Goal: Task Accomplishment & Management: Manage account settings

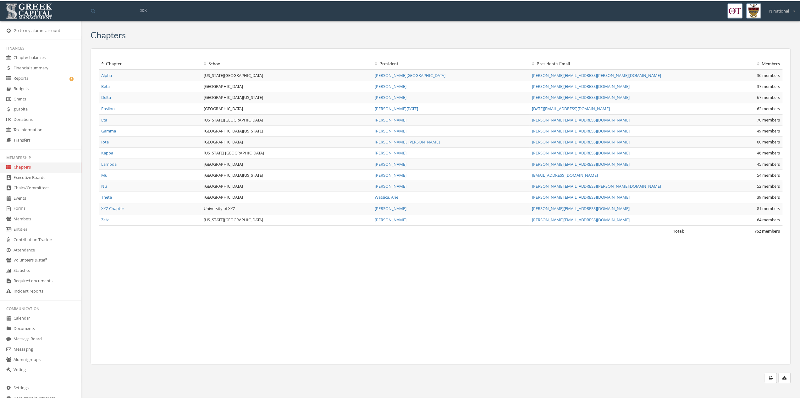
scroll to position [17, 0]
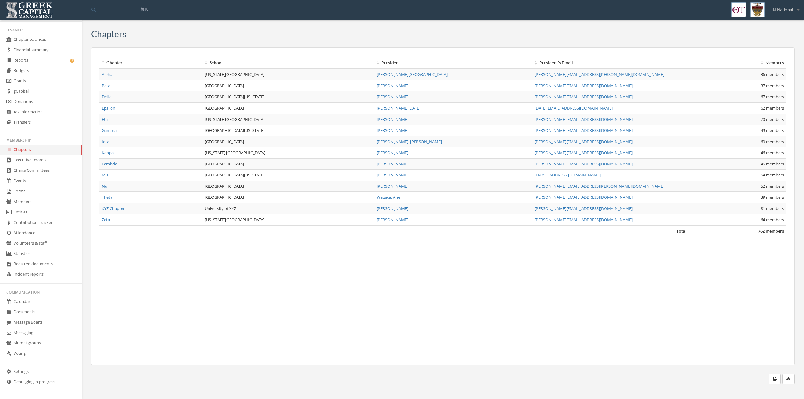
click at [36, 331] on link "Messaging" at bounding box center [41, 333] width 82 height 10
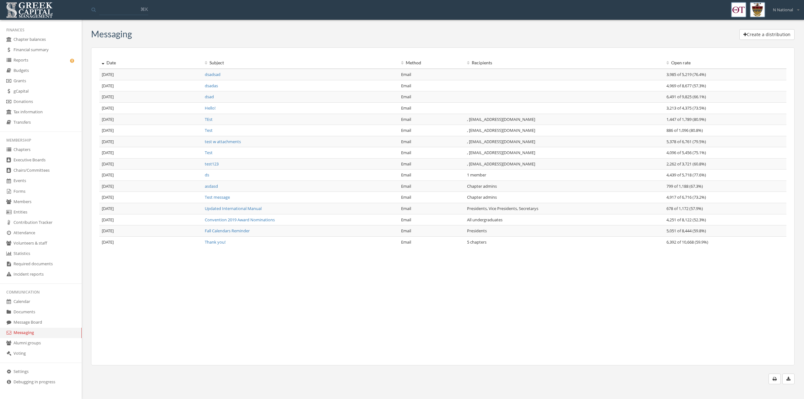
click at [784, 37] on button "Create a distribution" at bounding box center [767, 34] width 55 height 11
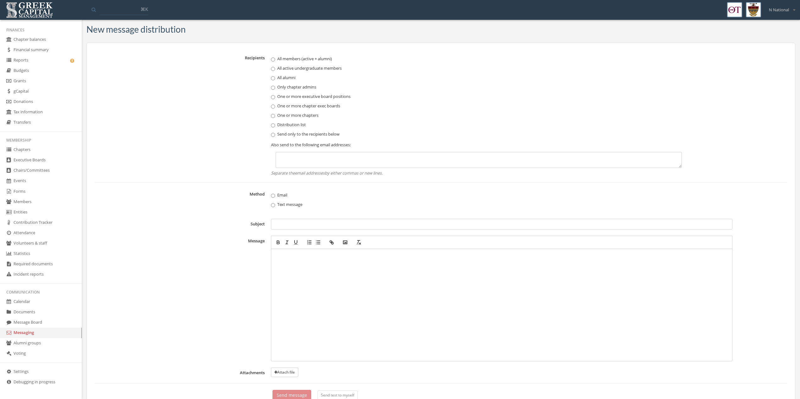
click at [63, 310] on link "Documents" at bounding box center [41, 312] width 82 height 10
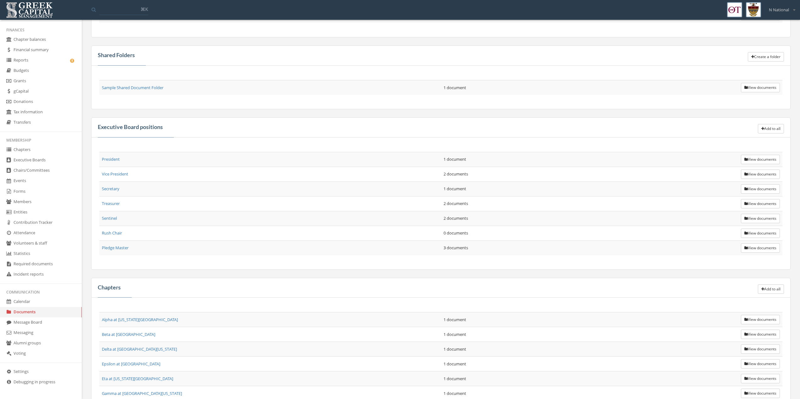
scroll to position [63, 0]
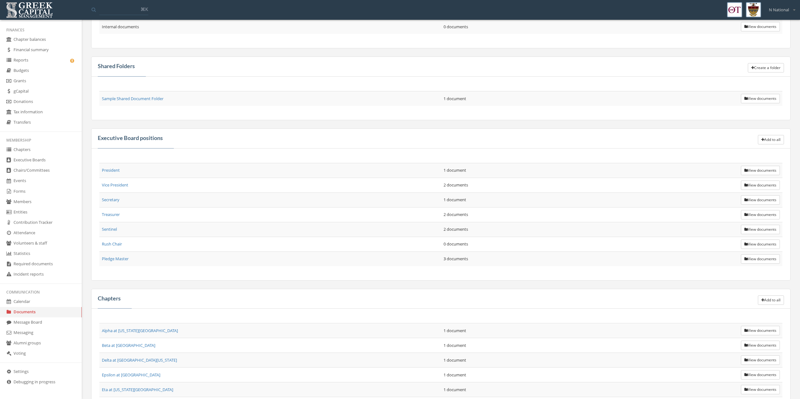
click at [20, 180] on link "Events" at bounding box center [41, 181] width 82 height 10
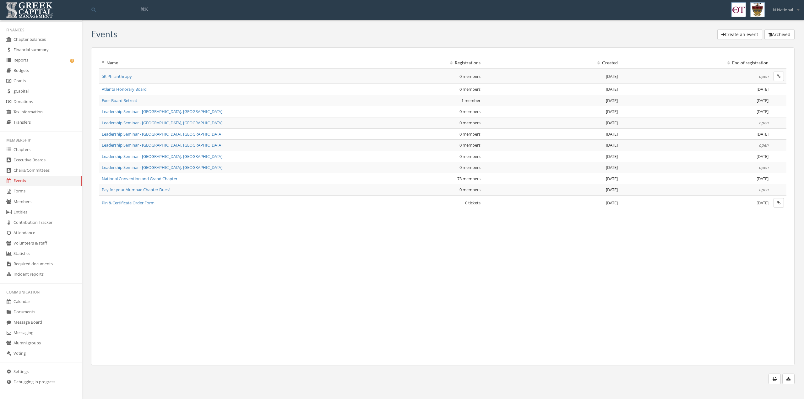
click at [135, 207] on td "Pin & Certificate Order Form" at bounding box center [215, 202] width 233 height 15
click at [135, 204] on span "Pin & Certificate Order Form" at bounding box center [128, 203] width 53 height 6
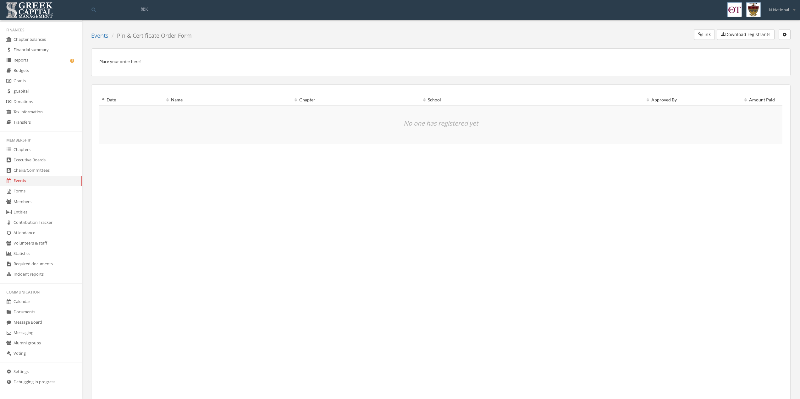
click at [789, 36] on button "button" at bounding box center [784, 34] width 12 height 11
click at [753, 51] on link "Edit event" at bounding box center [764, 47] width 45 height 10
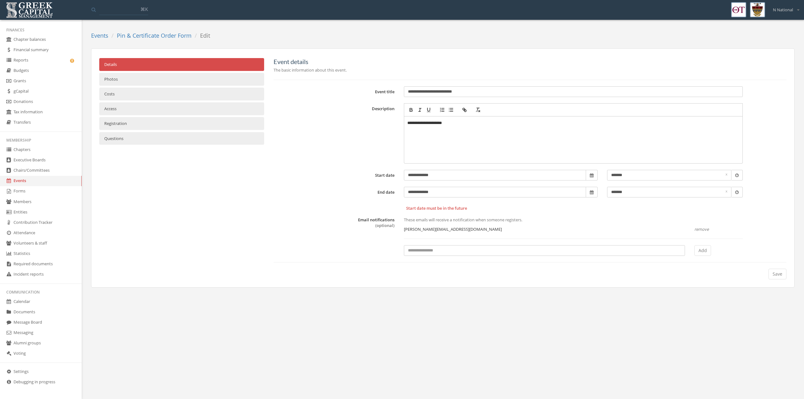
click at [211, 76] on link "Photos" at bounding box center [181, 79] width 165 height 13
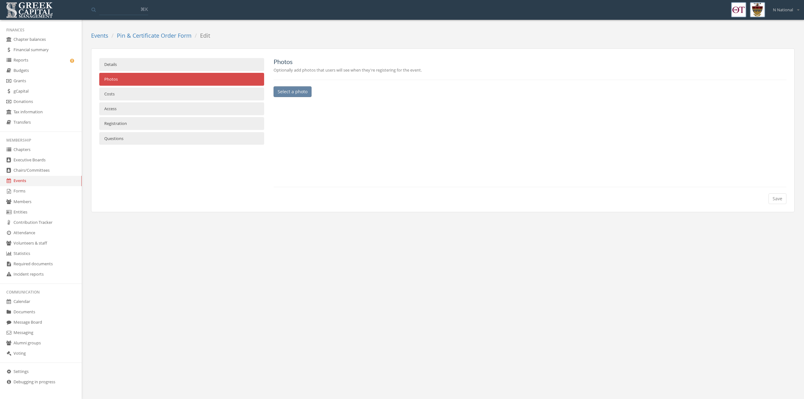
click at [215, 94] on link "Costs" at bounding box center [181, 94] width 165 height 13
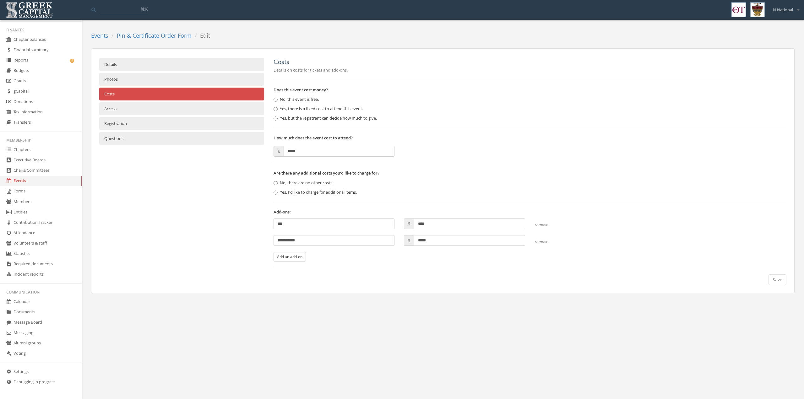
click at [221, 104] on link "Access" at bounding box center [181, 108] width 165 height 13
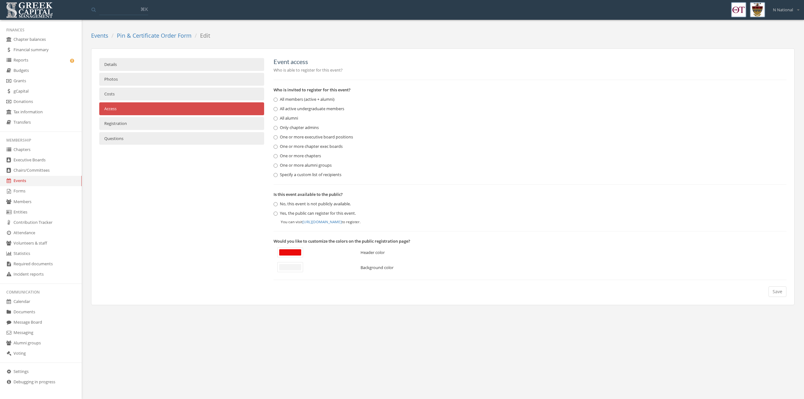
click at [238, 130] on link "Registration" at bounding box center [181, 123] width 165 height 13
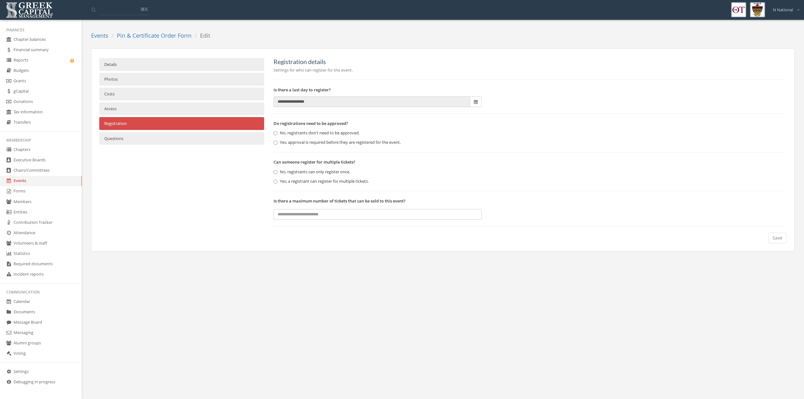
click at [227, 143] on link "Questions" at bounding box center [181, 138] width 165 height 13
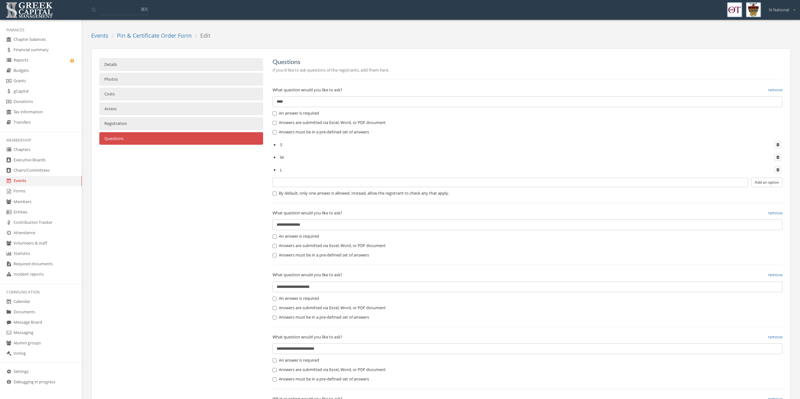
click at [25, 200] on link "Members" at bounding box center [41, 202] width 82 height 10
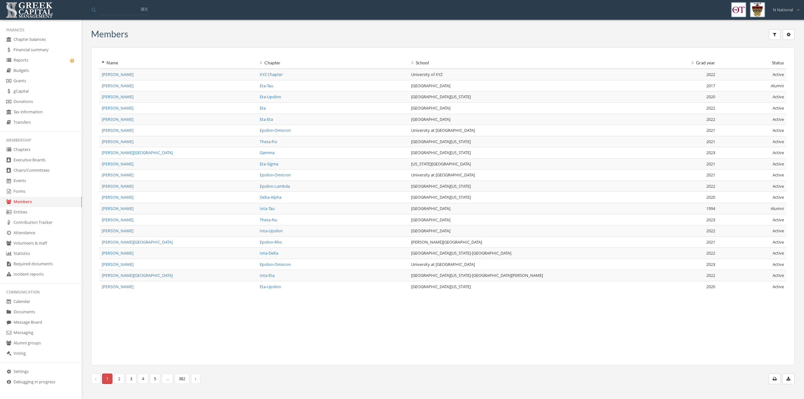
click at [776, 33] on icon "button" at bounding box center [774, 34] width 3 height 4
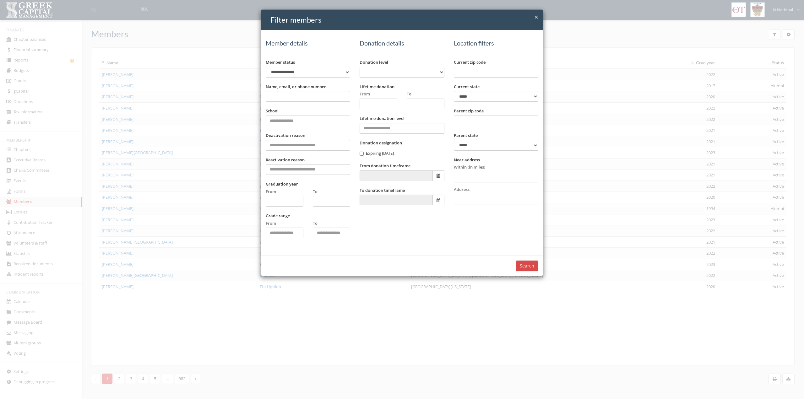
drag, startPoint x: 537, startPoint y: 16, endPoint x: 535, endPoint y: 24, distance: 8.4
click at [535, 24] on div "× Close Filter members" at bounding box center [402, 20] width 282 height 20
click at [537, 16] on span "×" at bounding box center [537, 17] width 4 height 9
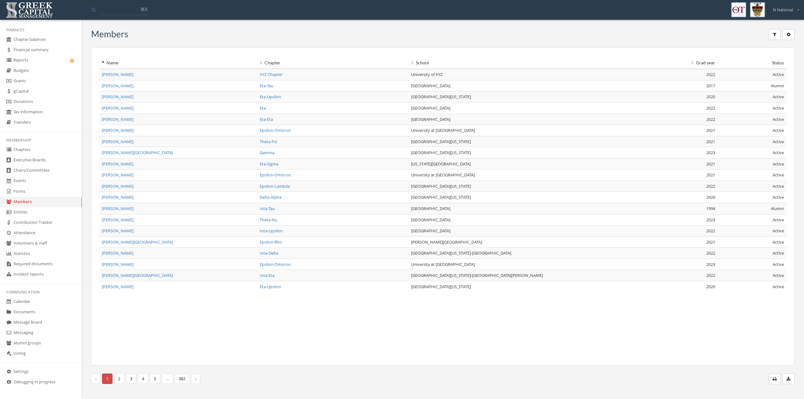
click at [48, 264] on link "Required documents" at bounding box center [41, 264] width 82 height 10
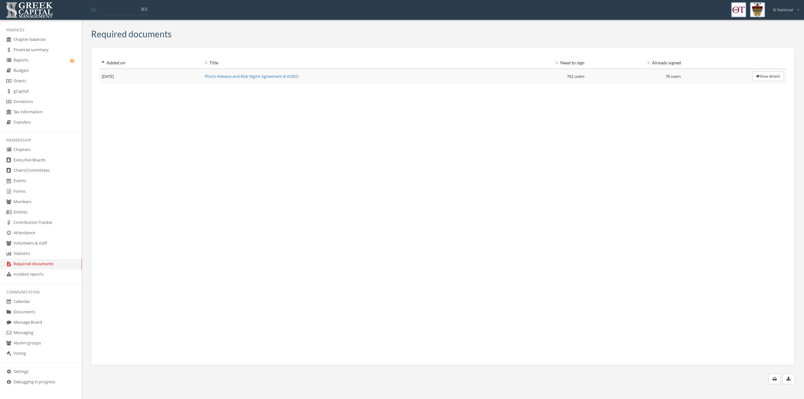
click at [28, 37] on link "Chapter balances" at bounding box center [41, 40] width 82 height 10
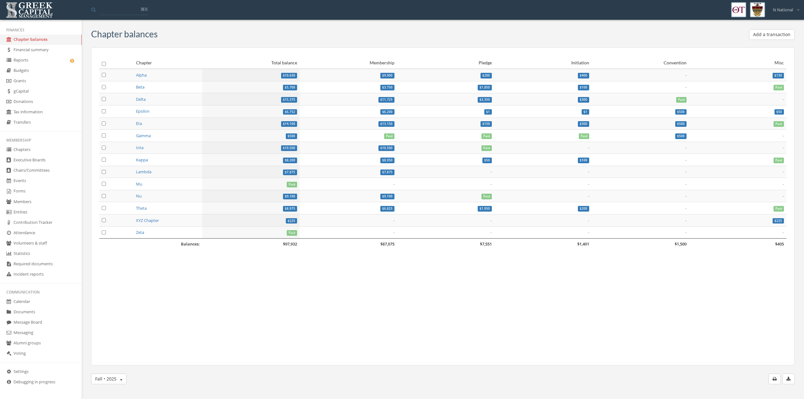
click at [140, 76] on link "Alpha" at bounding box center [141, 75] width 11 height 6
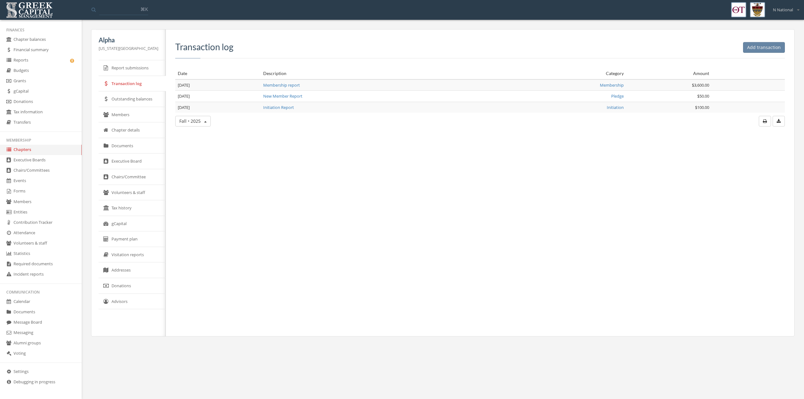
click at [748, 43] on button "Add transaction" at bounding box center [764, 47] width 42 height 11
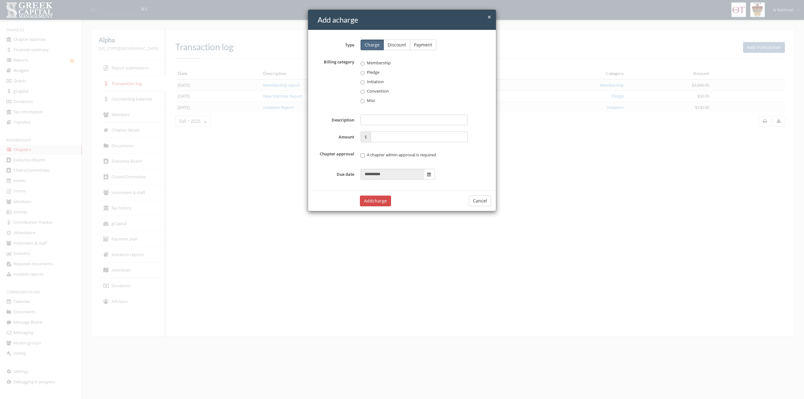
click at [371, 62] on label "Membership" at bounding box center [414, 63] width 107 height 6
click at [366, 123] on input "Description" at bounding box center [414, 120] width 107 height 11
type input "*"
type input "********"
type input "***"
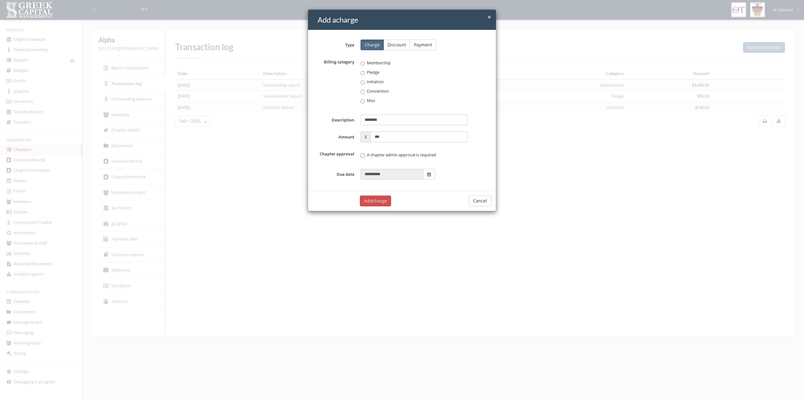
click at [382, 200] on button "Add charge" at bounding box center [375, 201] width 31 height 11
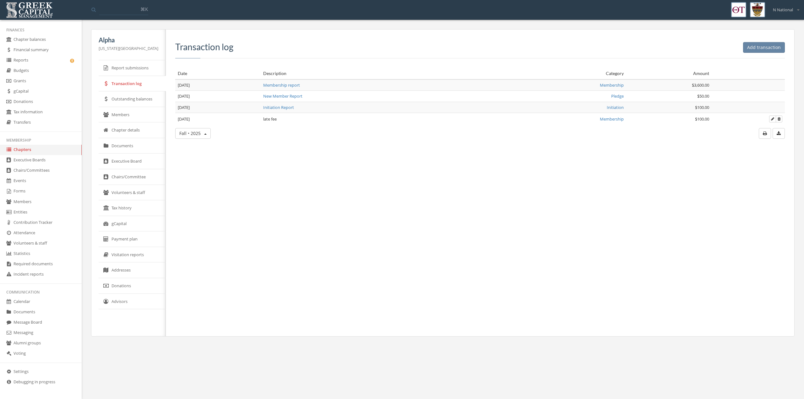
click at [30, 38] on link "Chapter balances" at bounding box center [41, 40] width 82 height 10
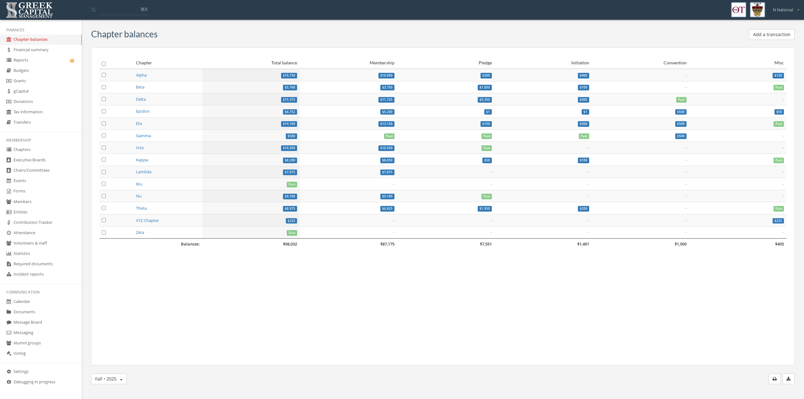
click at [285, 60] on div "Total balance" at bounding box center [251, 63] width 92 height 6
click at [275, 62] on div "Total balance" at bounding box center [251, 63] width 92 height 6
click at [286, 61] on div "Total balance" at bounding box center [251, 63] width 92 height 6
drag, startPoint x: 263, startPoint y: 53, endPoint x: 261, endPoint y: 66, distance: 12.4
click at [261, 66] on div "Chapter Total balance Membership Pledge Initiation Convention Misc Balances: $9…" at bounding box center [443, 206] width 704 height 318
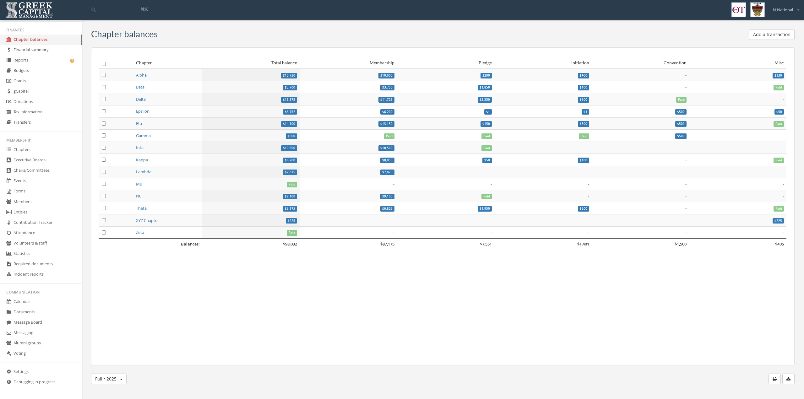
click at [292, 64] on div "Total balance" at bounding box center [251, 63] width 92 height 6
drag, startPoint x: 35, startPoint y: 61, endPoint x: 23, endPoint y: 65, distance: 13.0
click at [35, 61] on link "Reports" at bounding box center [41, 60] width 82 height 10
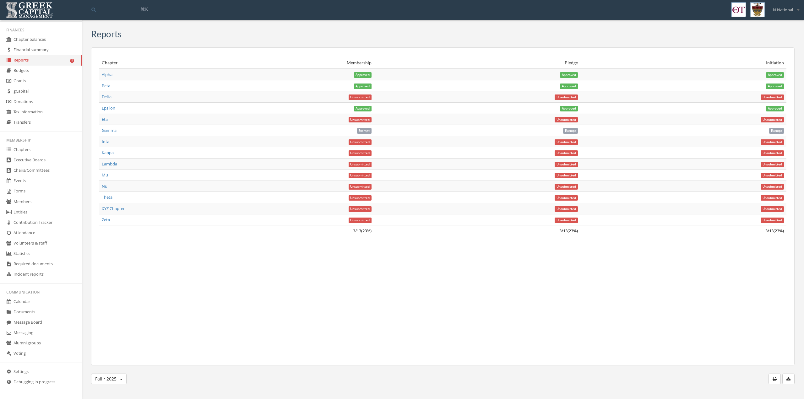
click at [366, 77] on span "Approved" at bounding box center [363, 75] width 18 height 6
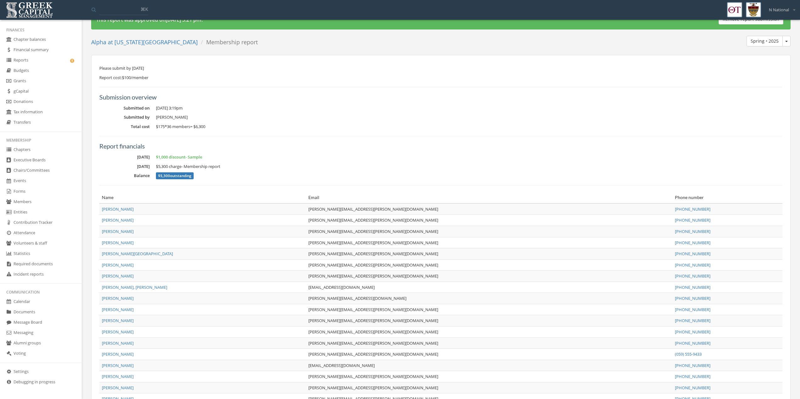
scroll to position [31, 0]
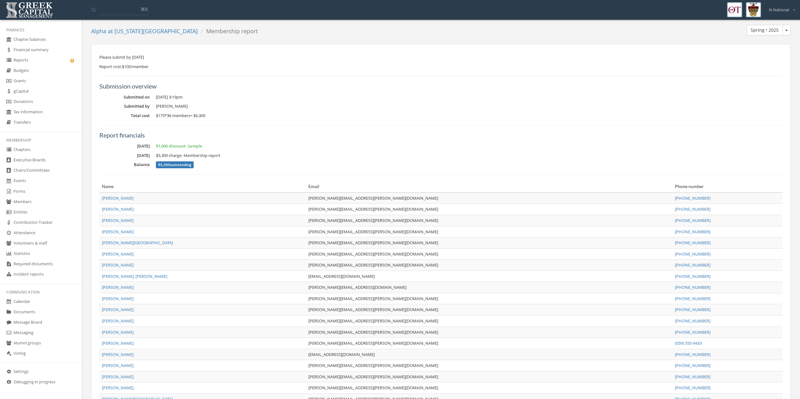
click at [25, 204] on link "Members" at bounding box center [41, 202] width 82 height 10
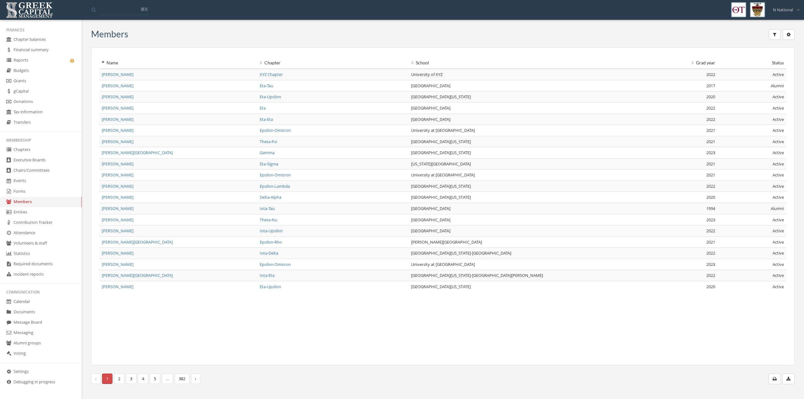
click at [123, 76] on span "[PERSON_NAME]" at bounding box center [118, 75] width 32 height 6
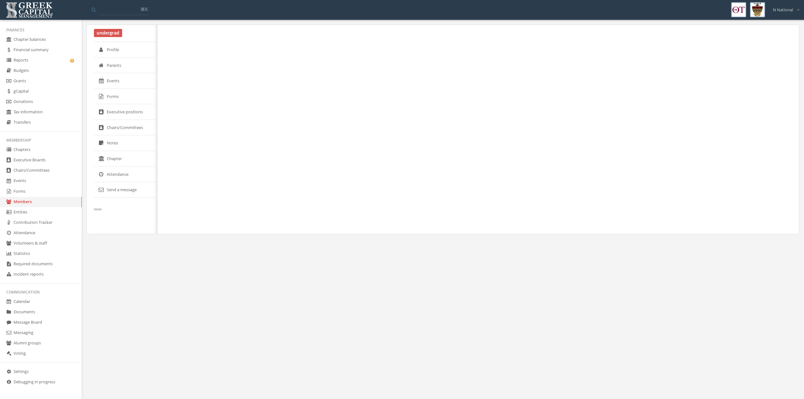
click at [105, 155] on link "Chapter" at bounding box center [125, 159] width 63 height 16
click at [119, 157] on link "Chapter" at bounding box center [125, 159] width 63 height 16
click at [121, 155] on link "Chapter" at bounding box center [125, 159] width 63 height 16
click at [107, 140] on link "Notes" at bounding box center [125, 143] width 63 height 16
click at [109, 159] on link "Chapter" at bounding box center [125, 159] width 63 height 16
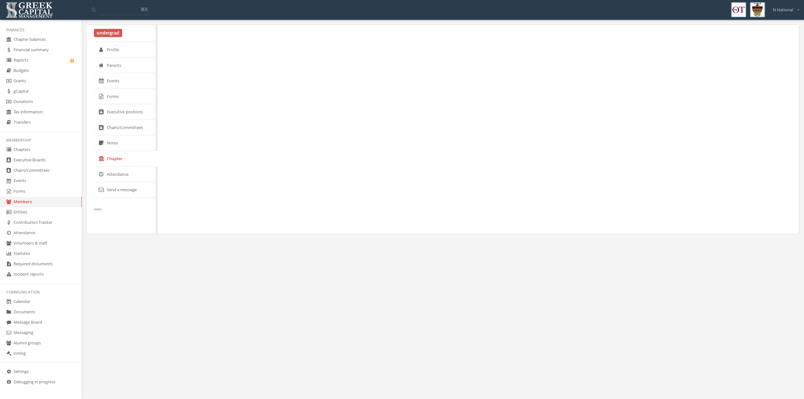
click at [107, 150] on link "Notes" at bounding box center [125, 143] width 63 height 16
click at [107, 155] on link "Chapter" at bounding box center [125, 159] width 63 height 16
click at [19, 88] on link "gCapital" at bounding box center [41, 91] width 82 height 10
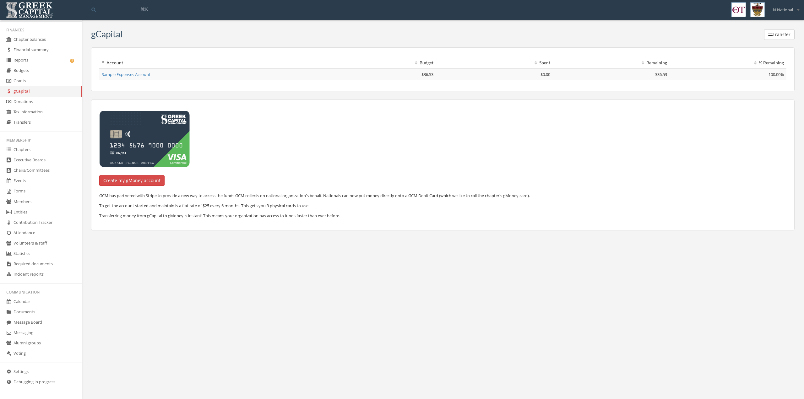
click at [51, 199] on link "Members" at bounding box center [41, 202] width 82 height 10
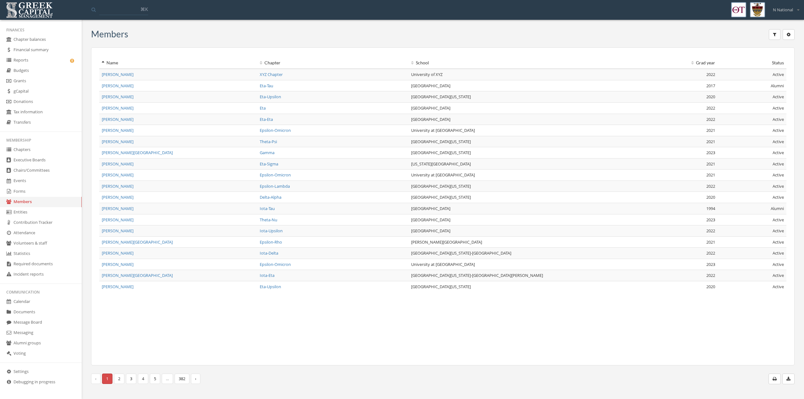
click at [108, 76] on span "[PERSON_NAME]" at bounding box center [118, 75] width 32 height 6
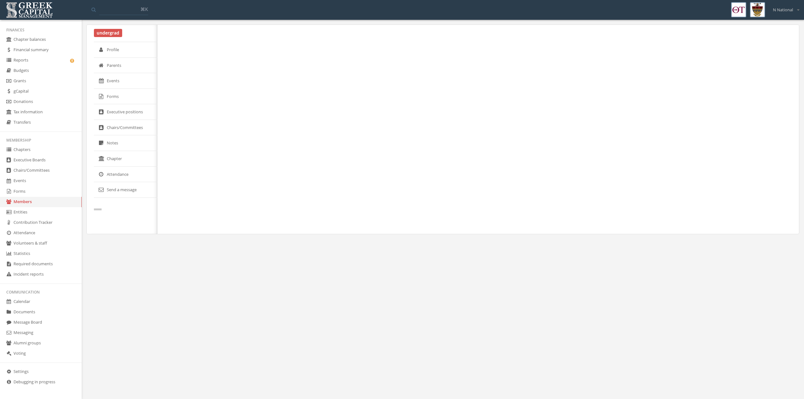
click at [120, 47] on link "Profile" at bounding box center [125, 50] width 63 height 16
click at [34, 202] on link "Members" at bounding box center [41, 202] width 82 height 10
